Goal: Task Accomplishment & Management: Complete application form

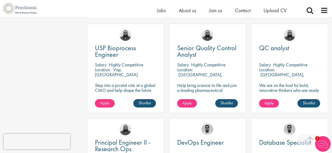
scroll to position [329, 0]
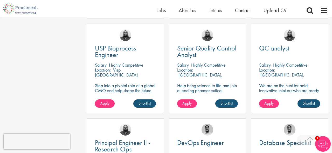
click at [280, 66] on p "Highly Competitive" at bounding box center [290, 65] width 35 height 6
click at [270, 75] on p "[GEOGRAPHIC_DATA], [GEOGRAPHIC_DATA]" at bounding box center [281, 77] width 45 height 11
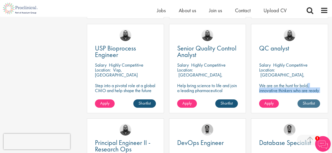
drag, startPoint x: 272, startPoint y: 81, endPoint x: 304, endPoint y: 103, distance: 39.1
click at [304, 103] on div "QC analyst [GEOGRAPHIC_DATA] Highly Competitive Location: [GEOGRAPHIC_DATA], [G…" at bounding box center [289, 68] width 77 height 89
click at [304, 103] on link "Shortlist" at bounding box center [309, 103] width 23 height 8
click at [304, 103] on link "Shortlisted" at bounding box center [306, 103] width 27 height 8
click at [269, 103] on span "Apply" at bounding box center [268, 102] width 9 height 5
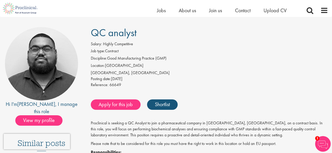
scroll to position [28, 0]
